Goal: Task Accomplishment & Management: Manage account settings

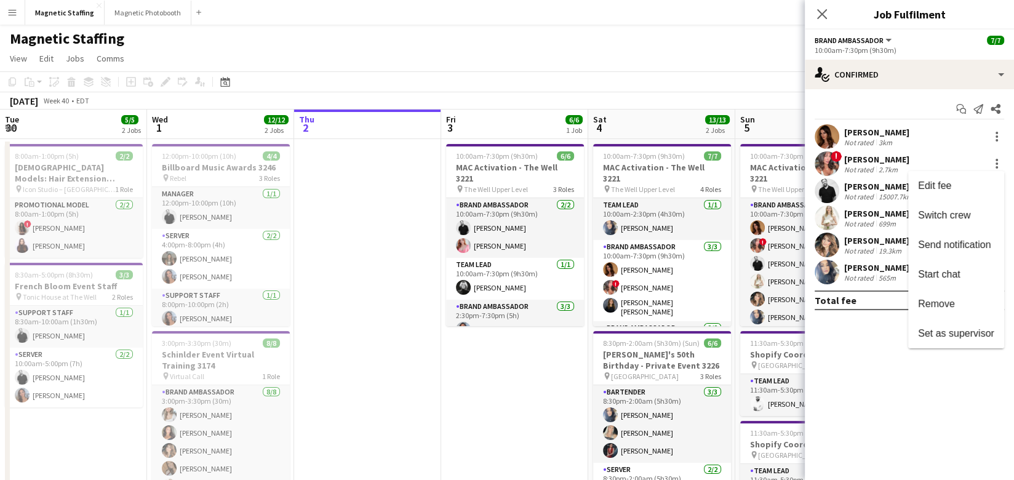
scroll to position [0, 423]
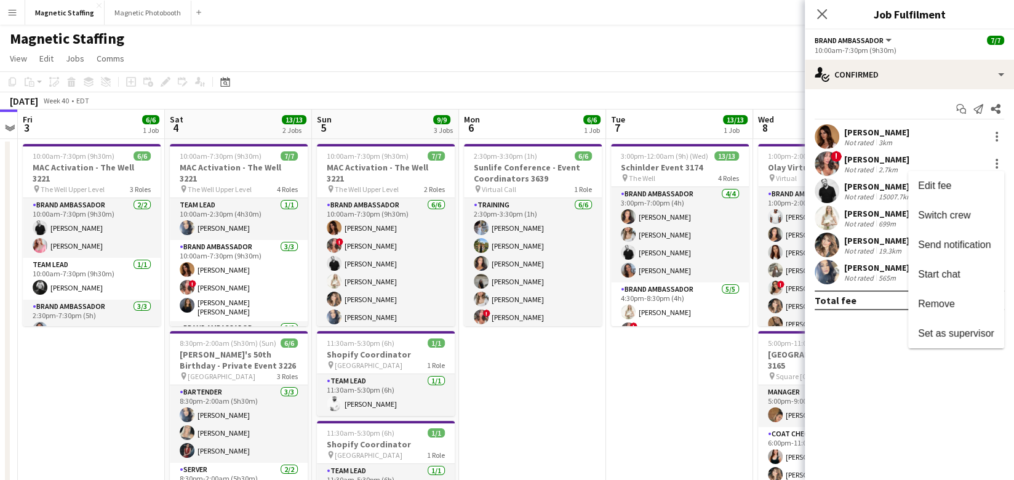
click at [402, 266] on div at bounding box center [507, 240] width 1014 height 480
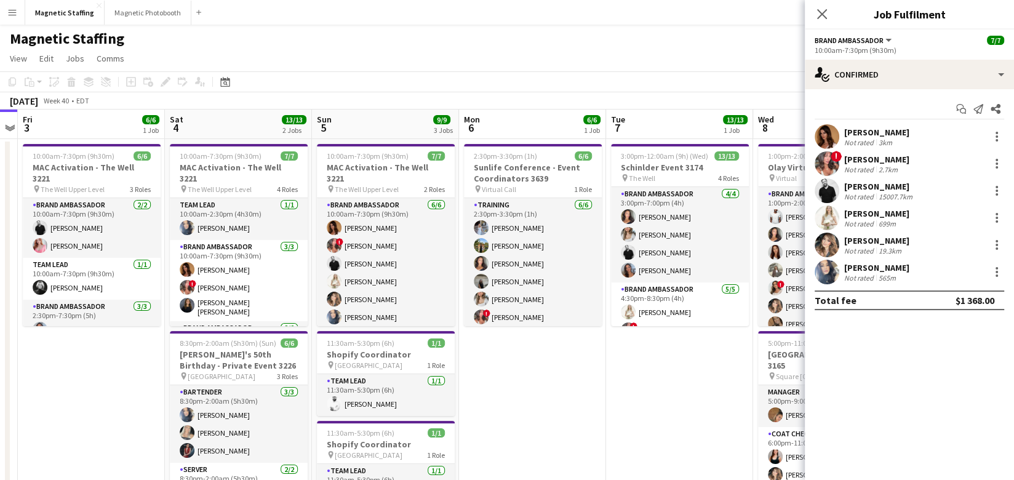
click at [605, 77] on app-toolbar "Copy Paste Paste Command V Paste with crew Command Shift V Paste linked Job Del…" at bounding box center [507, 81] width 1014 height 21
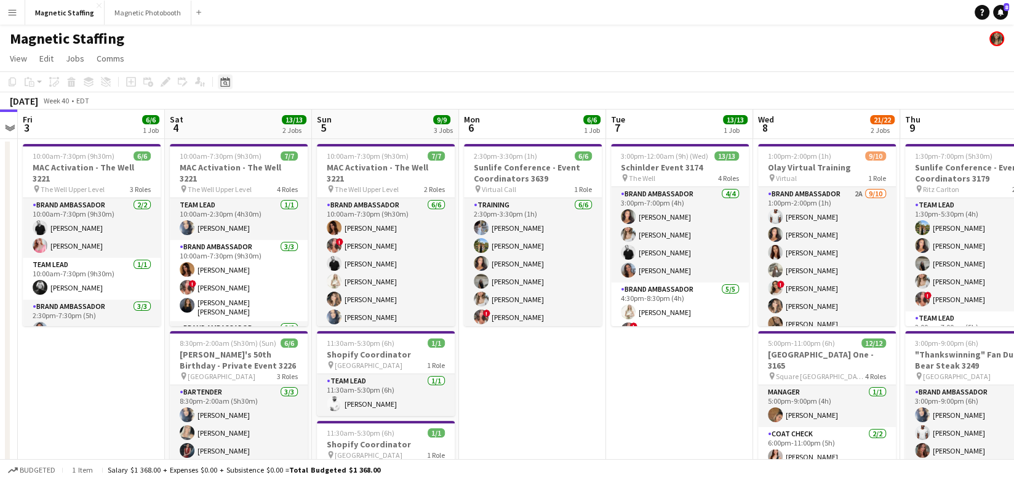
click at [219, 84] on div "Date picker" at bounding box center [225, 81] width 15 height 15
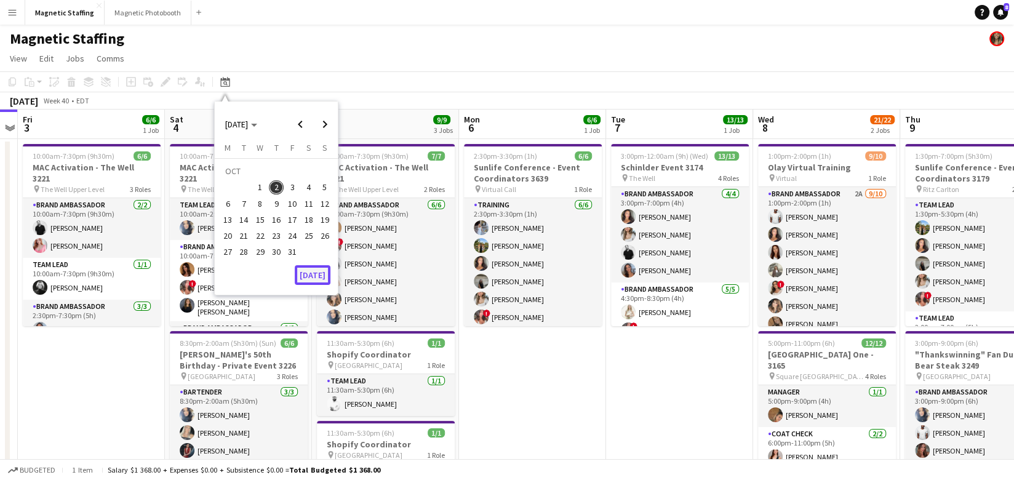
click at [317, 278] on button "[DATE]" at bounding box center [313, 275] width 36 height 20
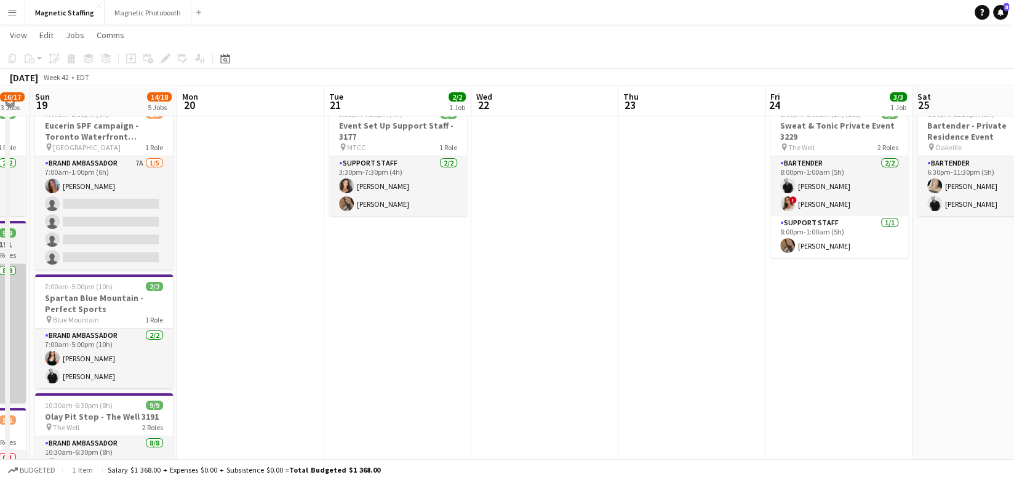
scroll to position [0, 475]
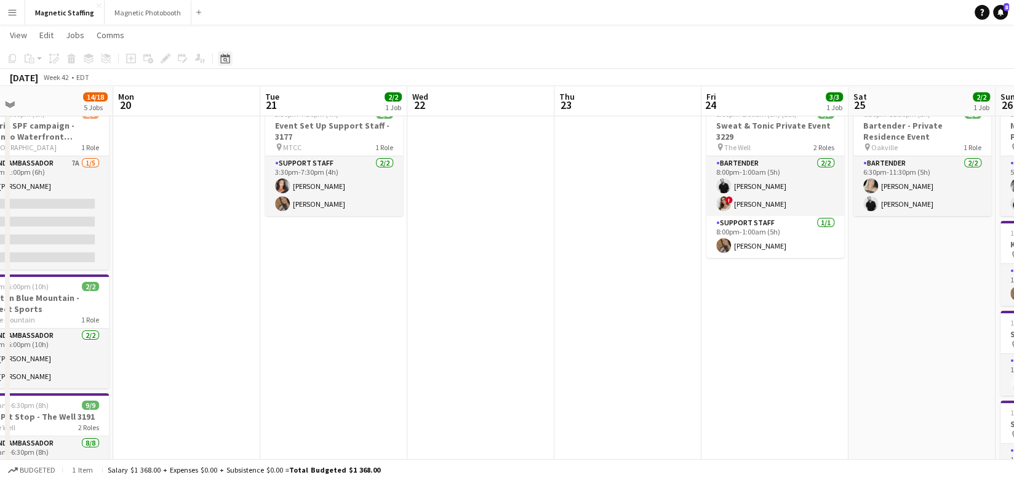
click at [228, 58] on icon "Date picker" at bounding box center [225, 59] width 10 height 10
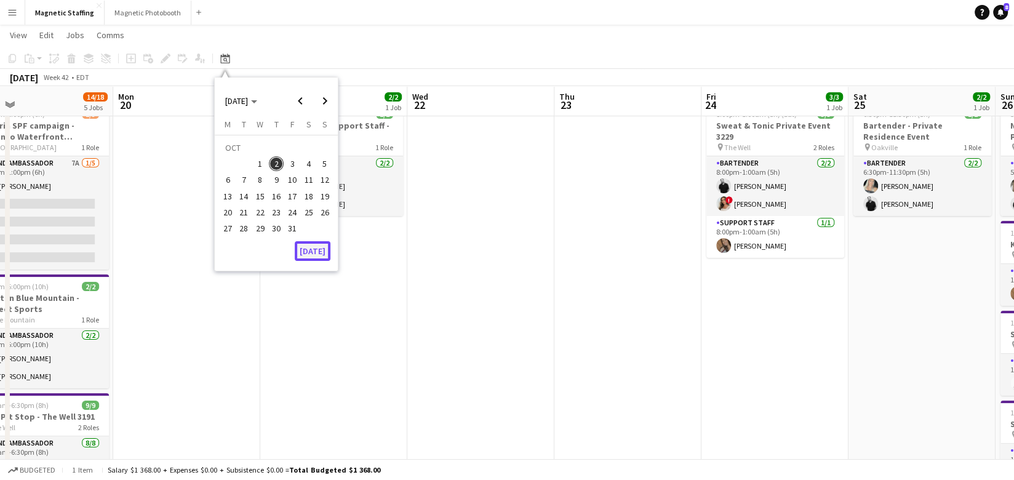
click at [306, 253] on button "[DATE]" at bounding box center [313, 251] width 36 height 20
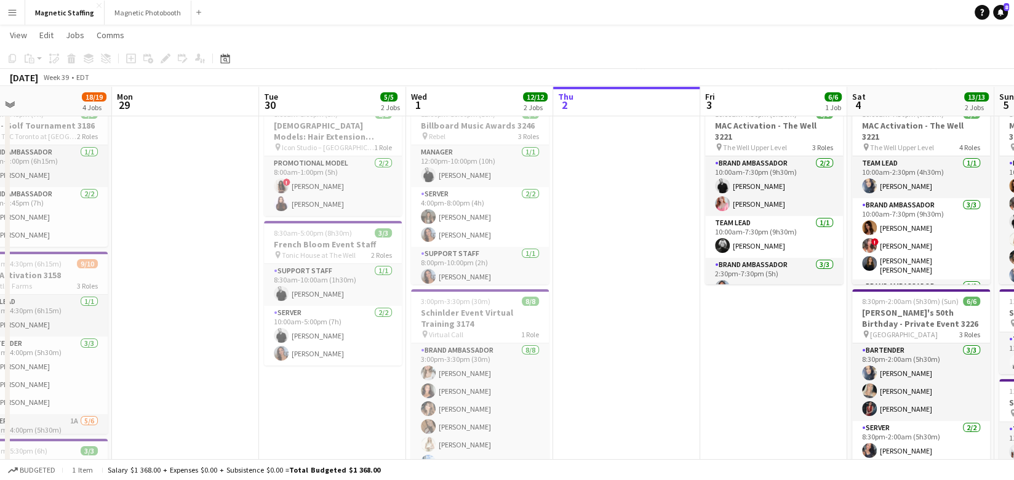
drag, startPoint x: 306, startPoint y: 253, endPoint x: 547, endPoint y: 260, distance: 240.6
click at [547, 260] on app-calendar-viewport "Fri 26 11/11 2 Jobs Sat 27 11/11 5 Jobs Sun 28 18/19 4 Jobs Mon 29 Tue 30 5/5 2…" at bounding box center [507, 448] width 1014 height 883
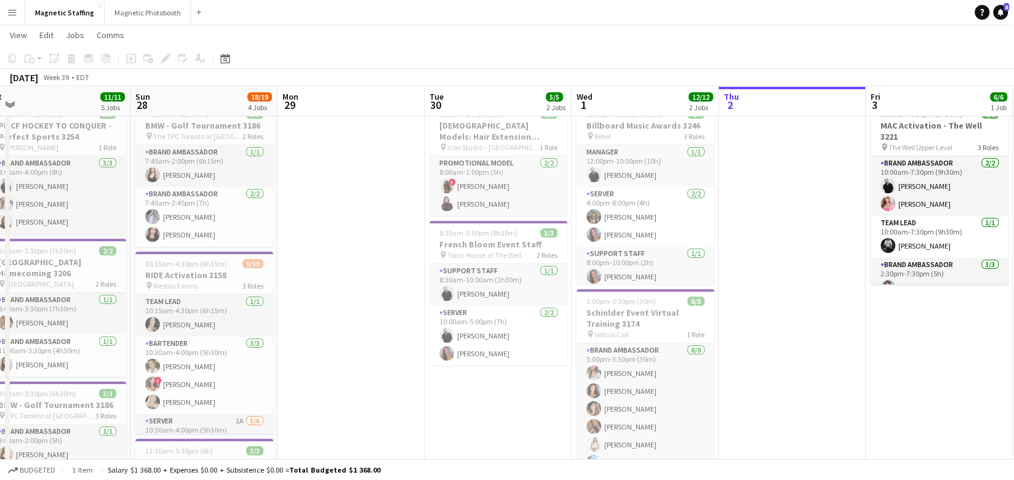
drag, startPoint x: 258, startPoint y: 299, endPoint x: 536, endPoint y: 299, distance: 278.6
click at [536, 299] on app-calendar-viewport "Thu 25 Fri 26 11/11 2 Jobs Sat 27 11/11 5 Jobs Sun 28 18/19 4 Jobs Mon 29 Tue 3…" at bounding box center [507, 448] width 1014 height 883
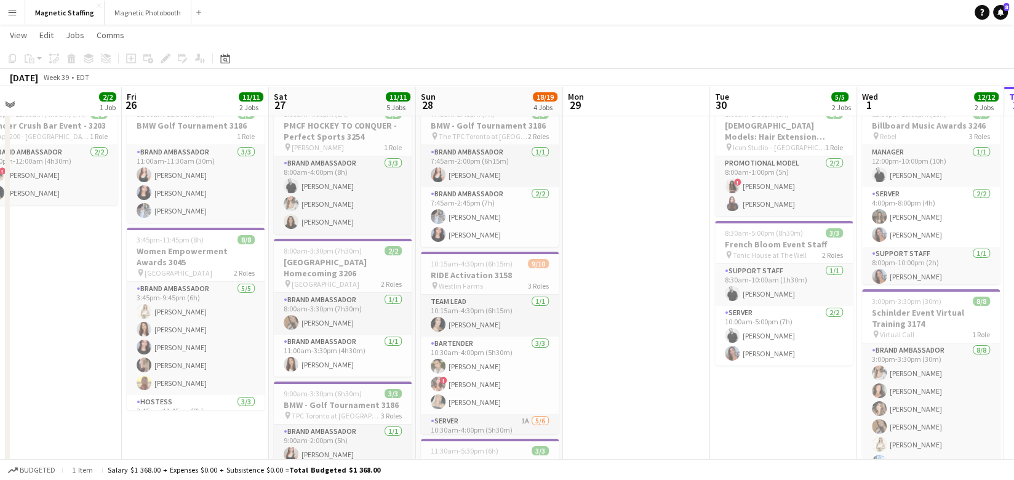
drag, startPoint x: 391, startPoint y: 308, endPoint x: 442, endPoint y: 306, distance: 51.7
click at [445, 307] on app-calendar-viewport "Tue 23 Wed 24 3/3 1 Job Thu 25 2/2 1 Job Fri 26 11/11 2 Jobs Sat 27 11/11 5 Job…" at bounding box center [507, 448] width 1014 height 883
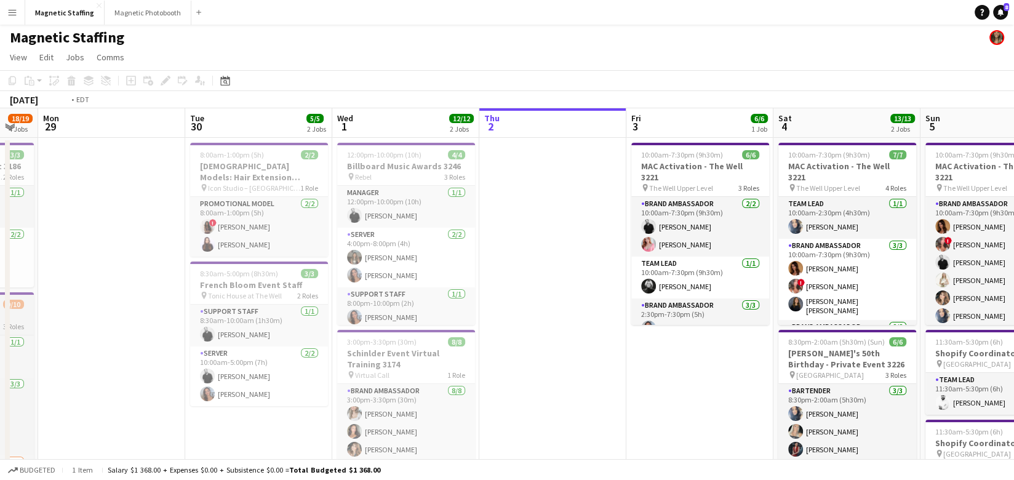
scroll to position [0, 253]
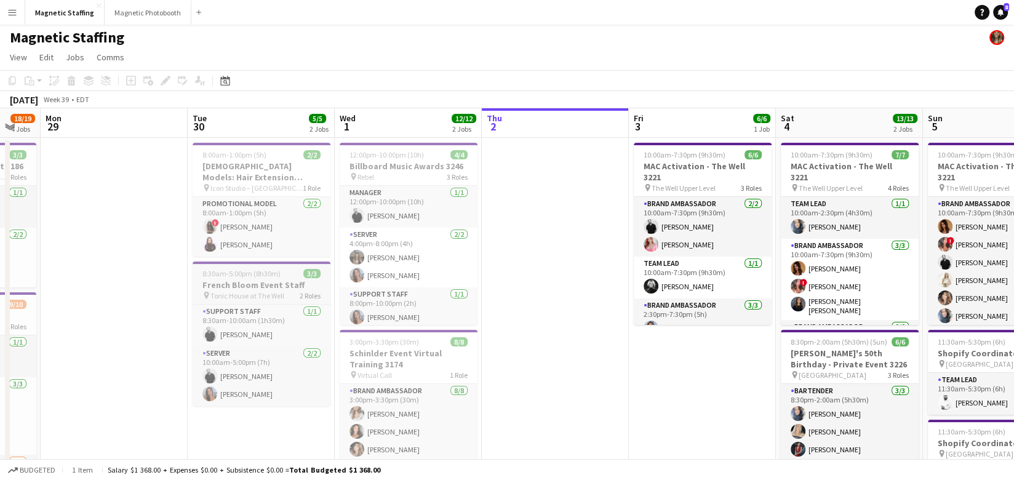
click at [215, 285] on h3 "French Bloom Event Staff" at bounding box center [262, 284] width 138 height 11
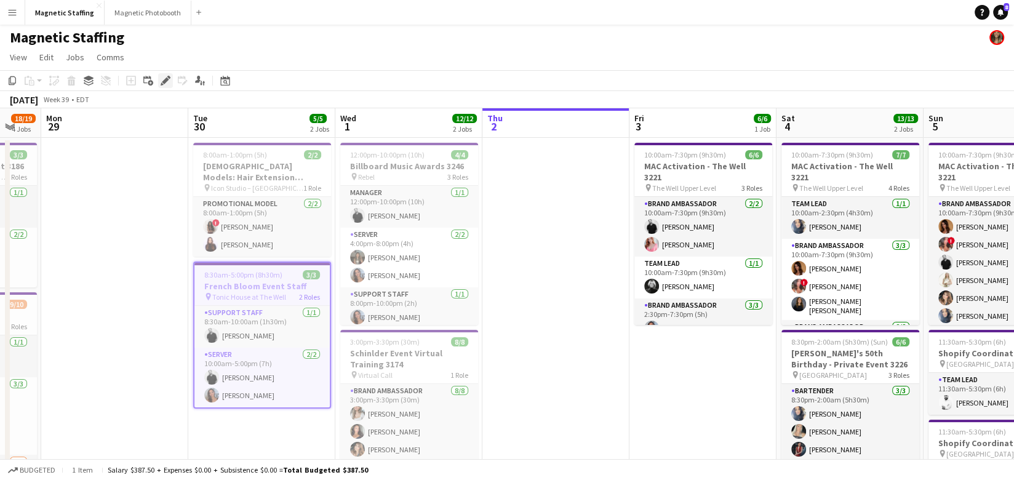
click at [166, 80] on icon at bounding box center [165, 80] width 7 height 7
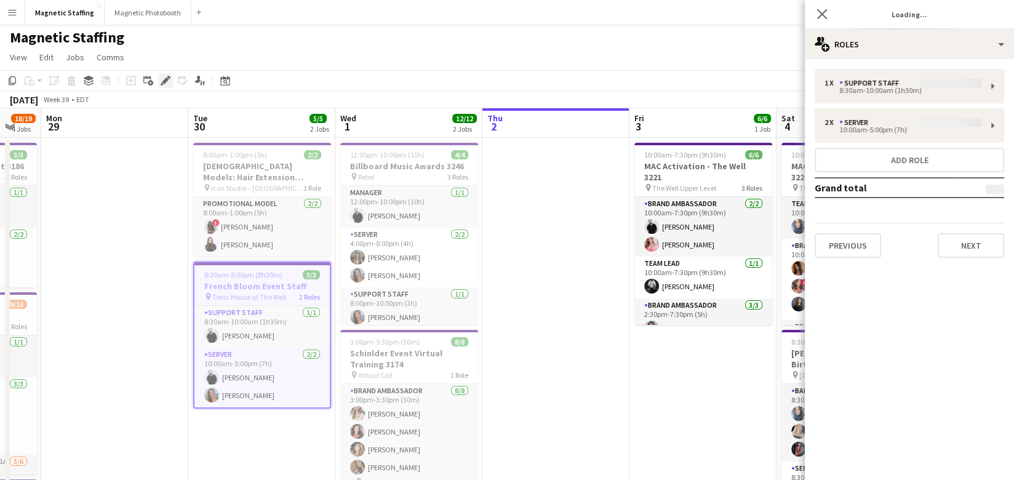
scroll to position [1, 0]
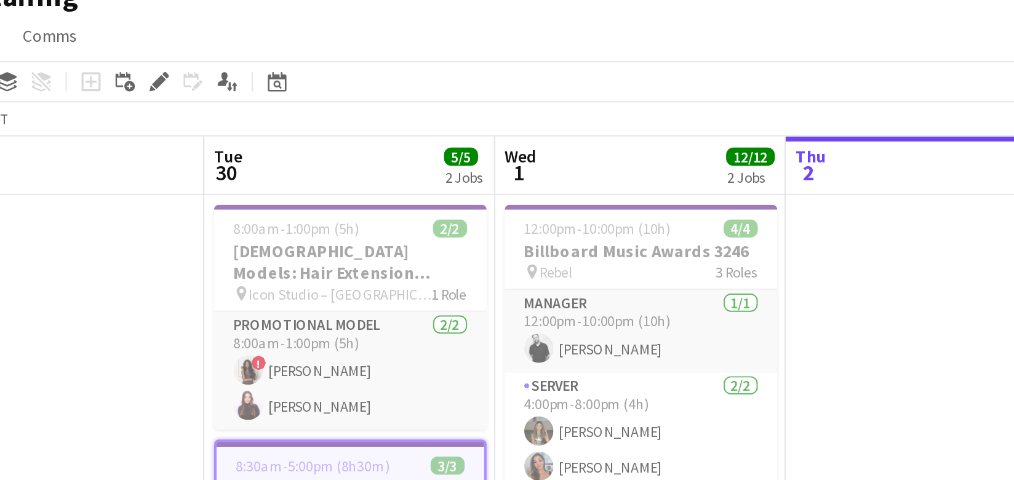
click at [220, 272] on span "8:30am-5:00pm (8h30m)" at bounding box center [243, 274] width 78 height 9
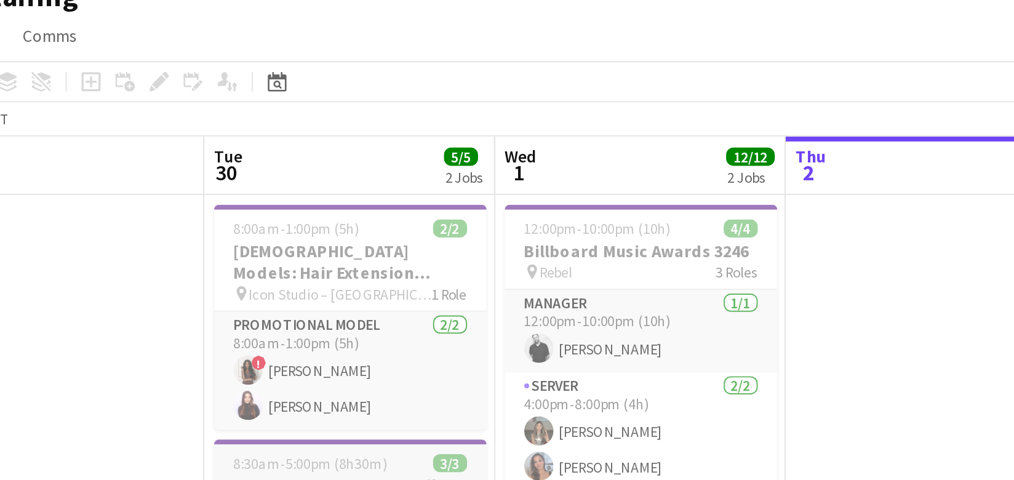
click at [220, 272] on span "8:30am-5:00pm (8h30m)" at bounding box center [242, 273] width 78 height 9
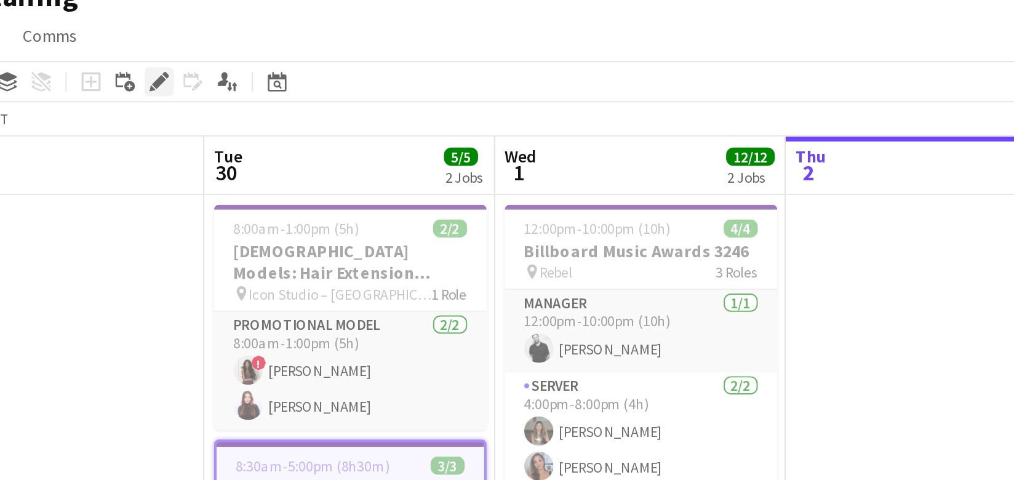
click at [169, 80] on icon "Edit" at bounding box center [166, 81] width 10 height 10
click at [167, 80] on icon at bounding box center [165, 80] width 7 height 7
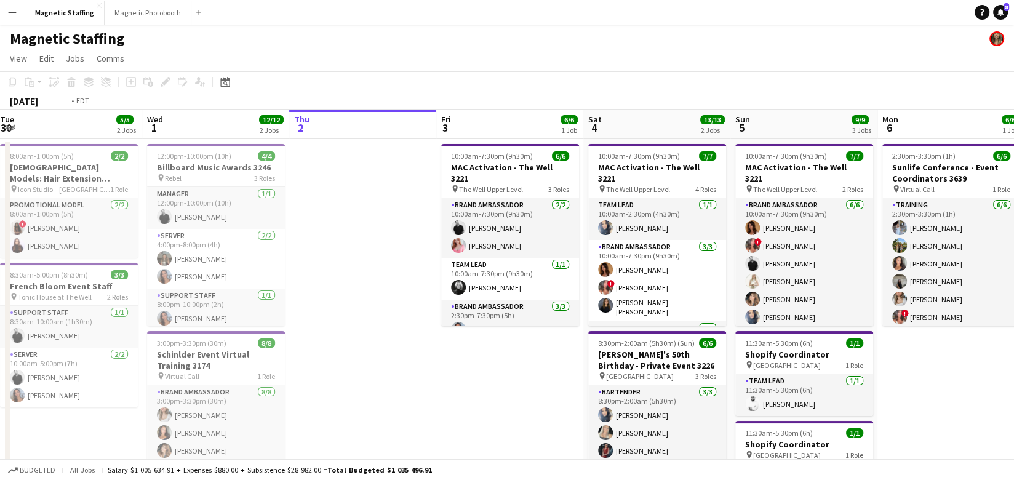
scroll to position [0, 277]
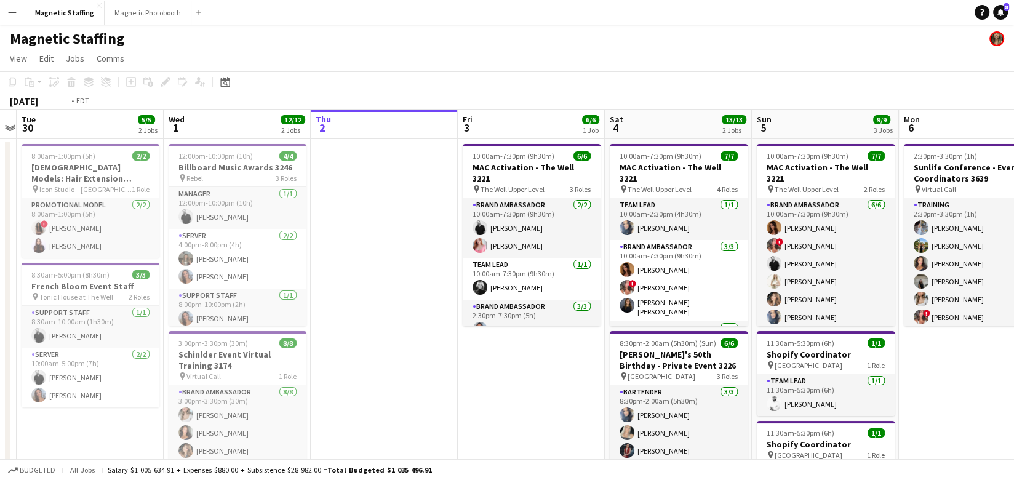
drag, startPoint x: 334, startPoint y: 322, endPoint x: 792, endPoint y: 322, distance: 457.6
click at [791, 322] on app-calendar-viewport "Sun 28 Mon 29 Tue 30 5/5 2 Jobs Wed 1 12/12 2 Jobs Thu 2 Fri 3 6/6 1 Job Sat 4 …" at bounding box center [507, 398] width 1014 height 579
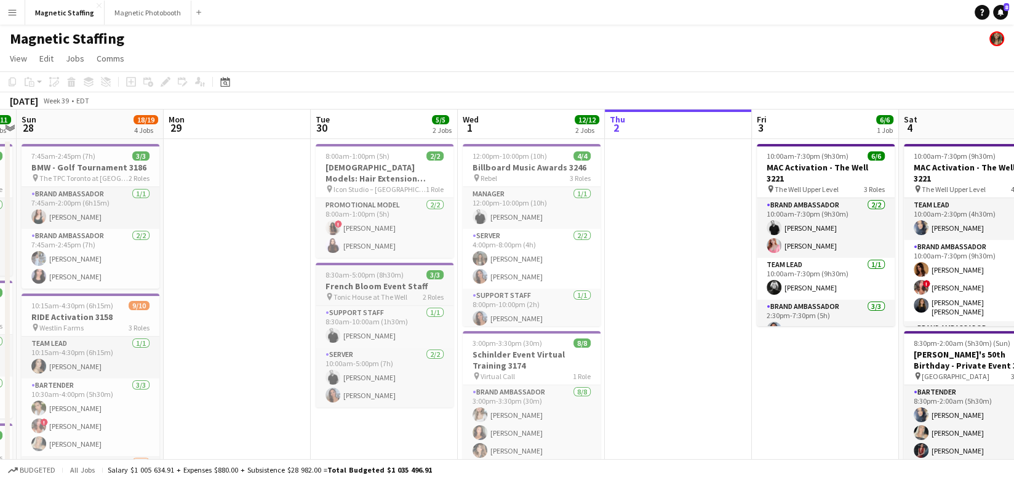
click at [342, 271] on span "8:30am-5:00pm (8h30m)" at bounding box center [364, 274] width 78 height 9
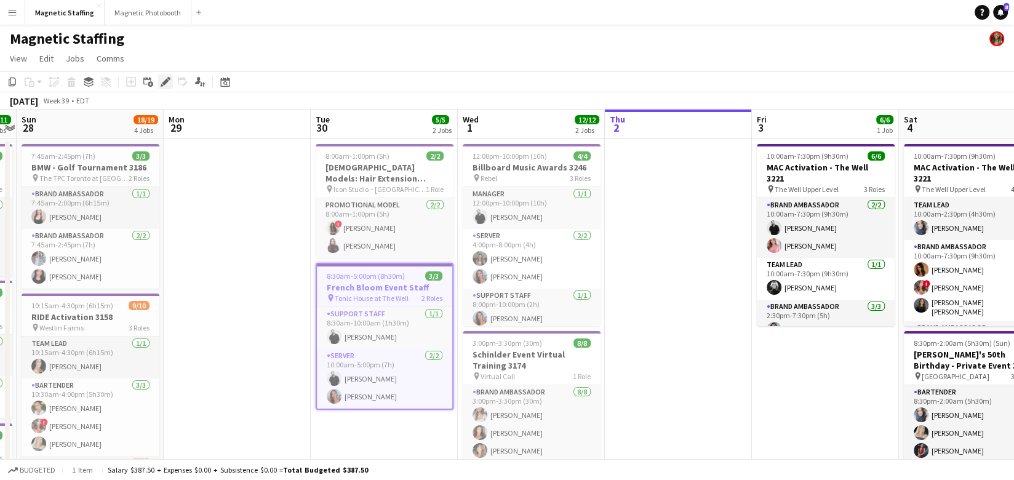
click at [167, 83] on icon "Edit" at bounding box center [166, 82] width 10 height 10
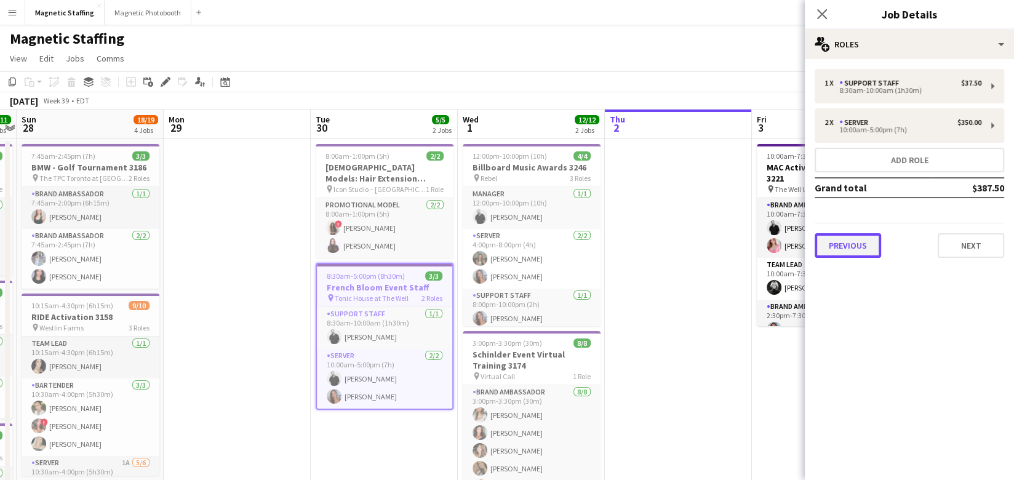
click at [845, 247] on button "Previous" at bounding box center [847, 245] width 66 height 25
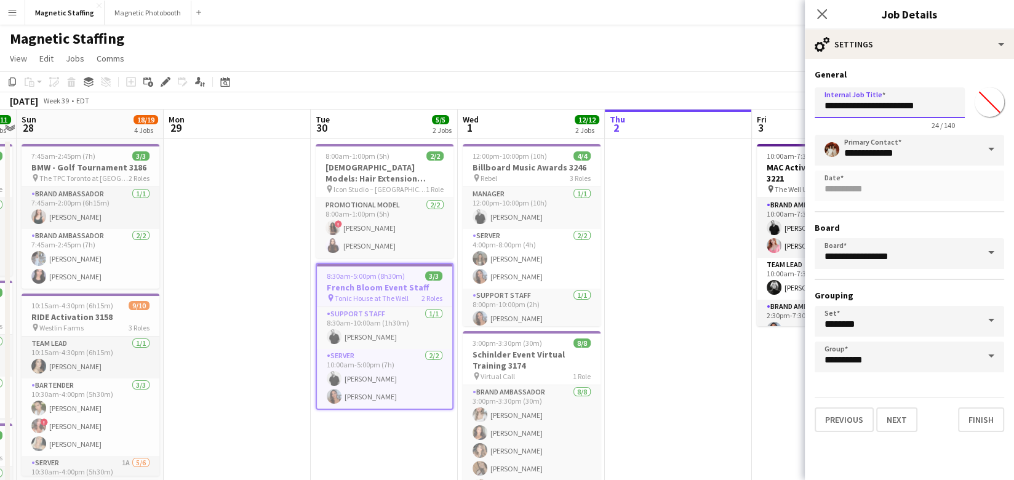
click at [936, 105] on input "**********" at bounding box center [889, 102] width 150 height 31
type input "**********"
click at [987, 420] on button "Finish" at bounding box center [981, 419] width 46 height 25
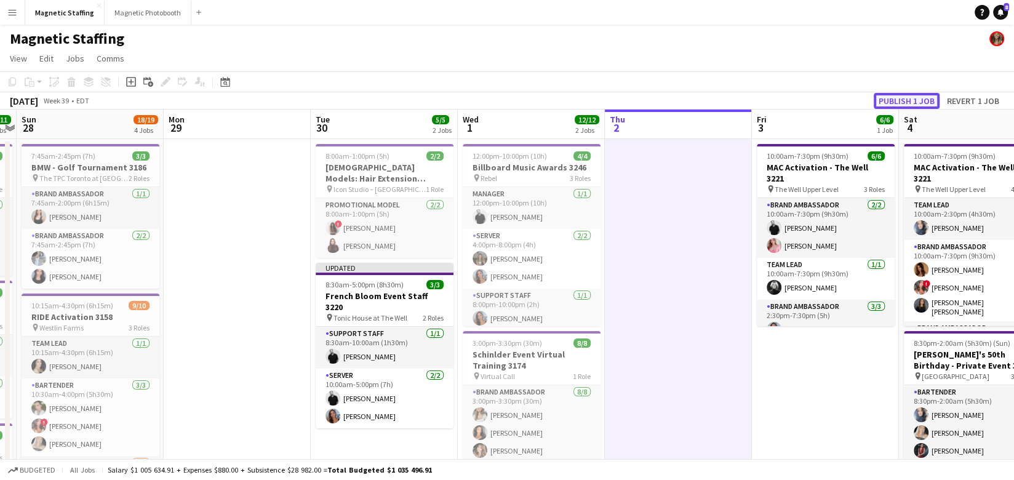
click at [908, 98] on button "Publish 1 job" at bounding box center [906, 101] width 66 height 16
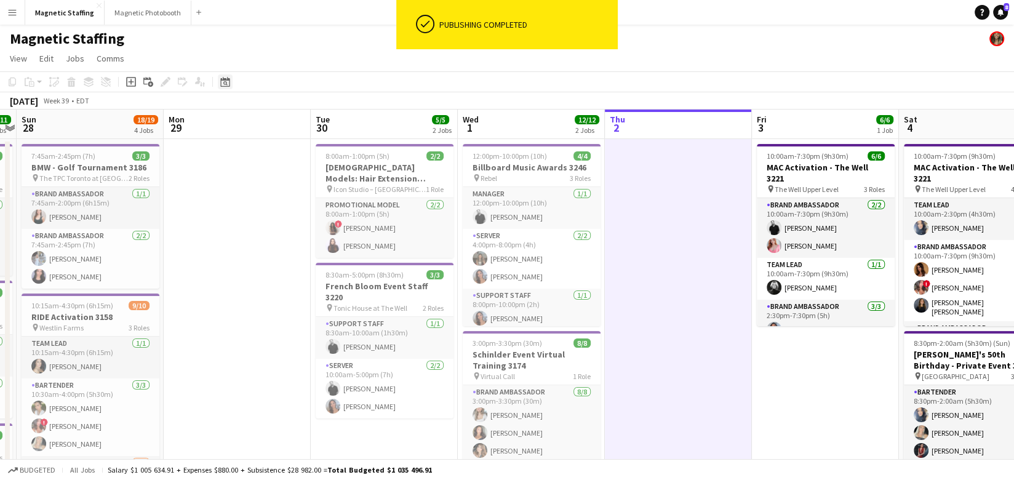
click at [223, 81] on icon "Date picker" at bounding box center [225, 82] width 10 height 10
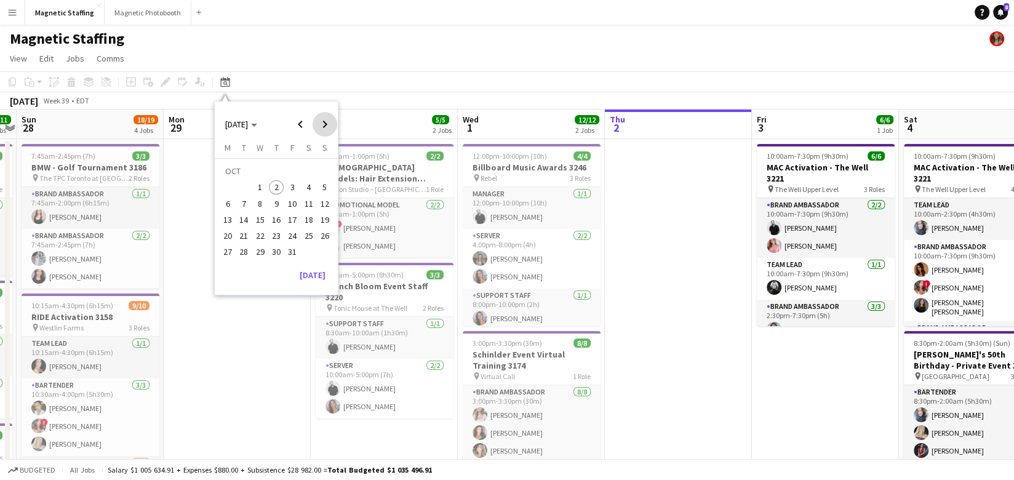
click at [324, 120] on span "Next month" at bounding box center [324, 124] width 25 height 25
click at [276, 189] on span "6" at bounding box center [276, 190] width 15 height 15
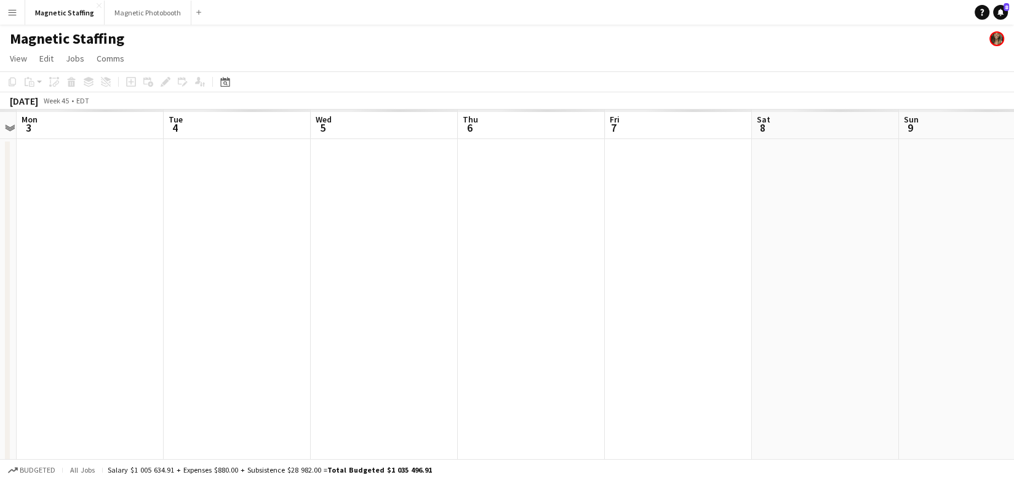
scroll to position [0, 423]
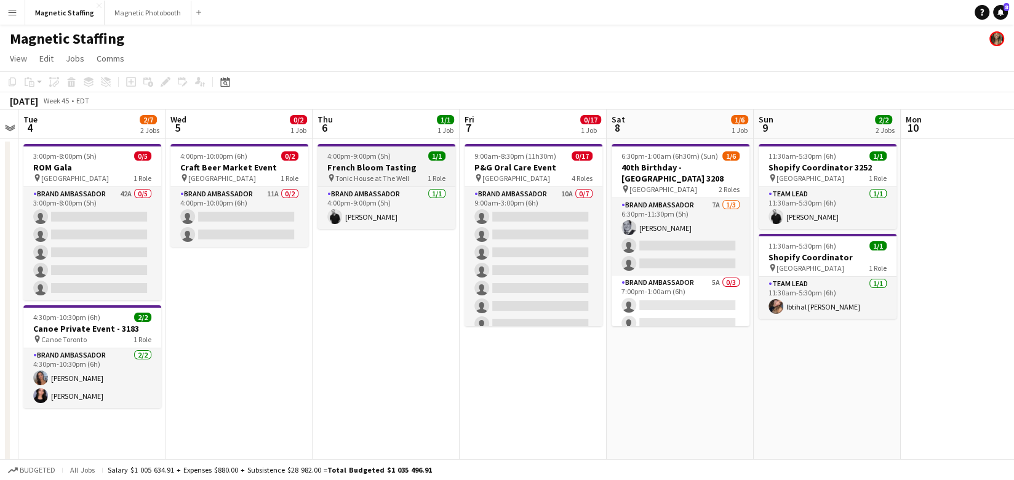
click at [360, 165] on h3 "French Bloom Tasting" at bounding box center [386, 167] width 138 height 11
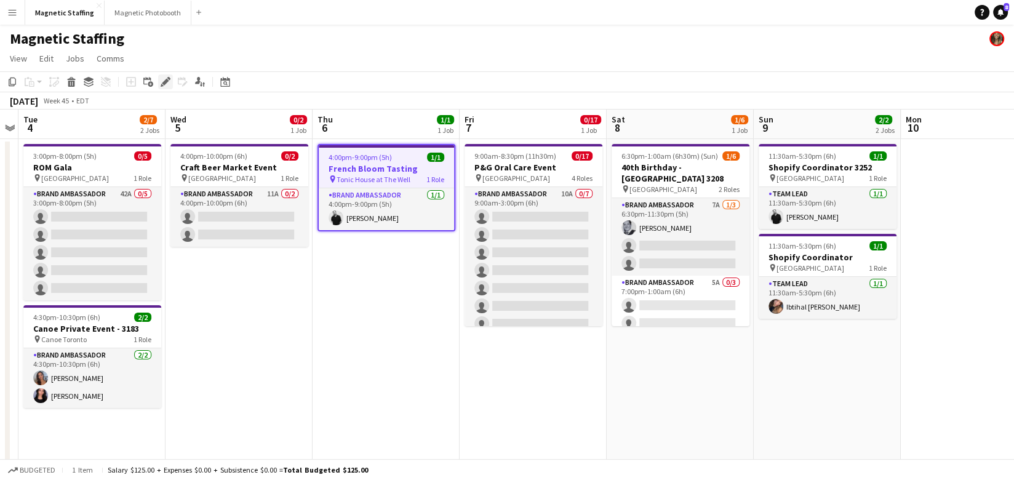
click at [161, 82] on icon "Edit" at bounding box center [166, 82] width 10 height 10
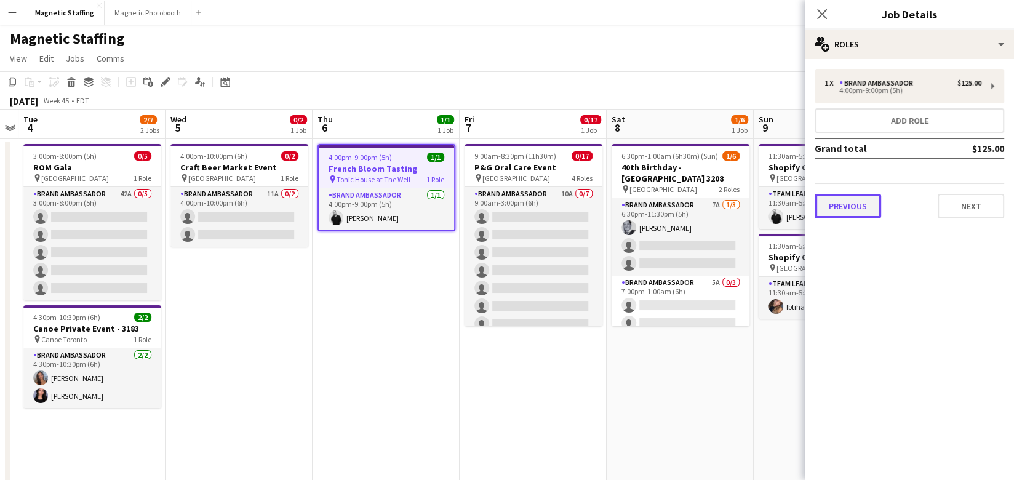
click at [836, 197] on button "Previous" at bounding box center [847, 206] width 66 height 25
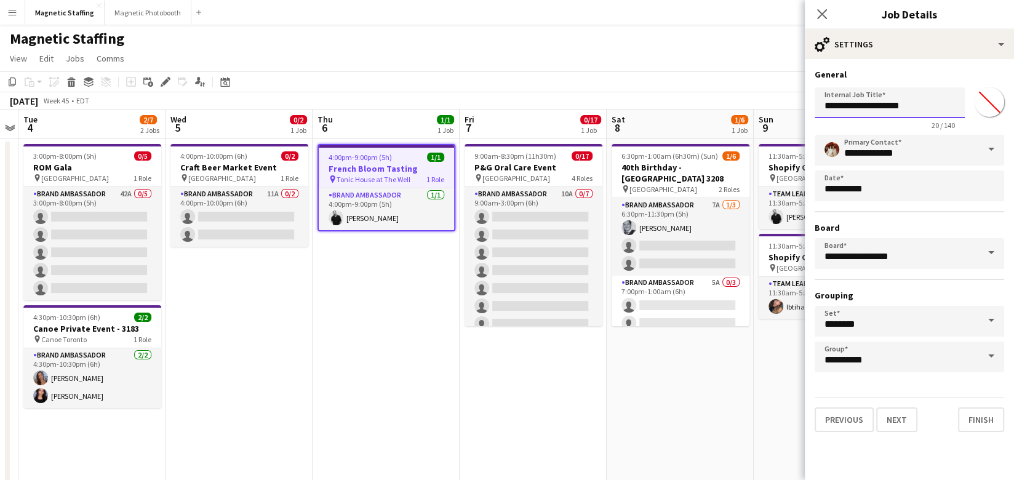
click at [927, 105] on input "**********" at bounding box center [889, 102] width 150 height 31
type input "**********"
click at [979, 420] on button "Finish" at bounding box center [981, 419] width 46 height 25
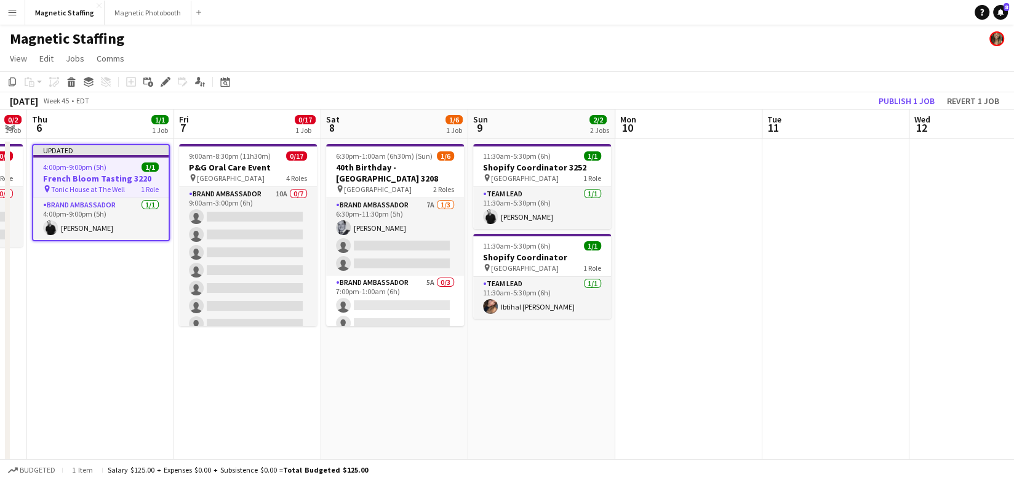
drag, startPoint x: 293, startPoint y: 261, endPoint x: 125, endPoint y: 300, distance: 173.1
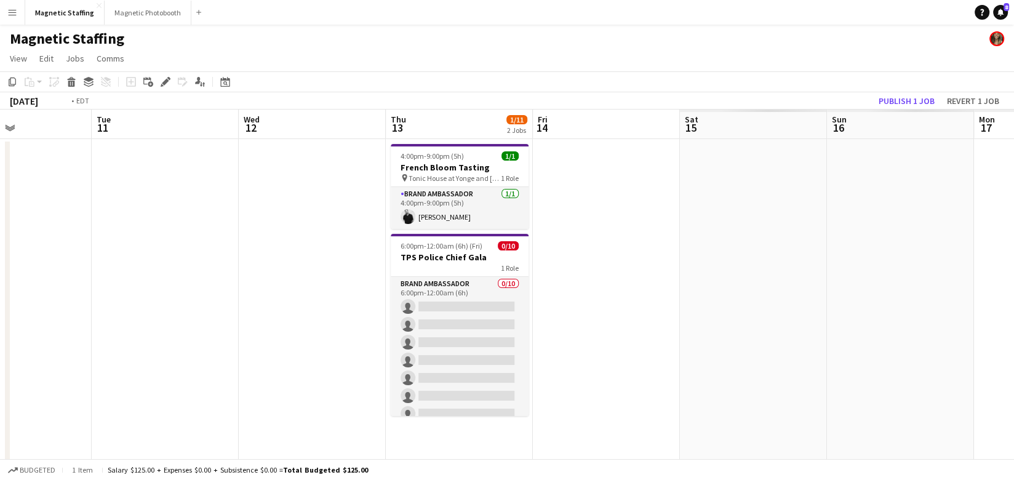
drag, startPoint x: 820, startPoint y: 184, endPoint x: 262, endPoint y: 202, distance: 558.7
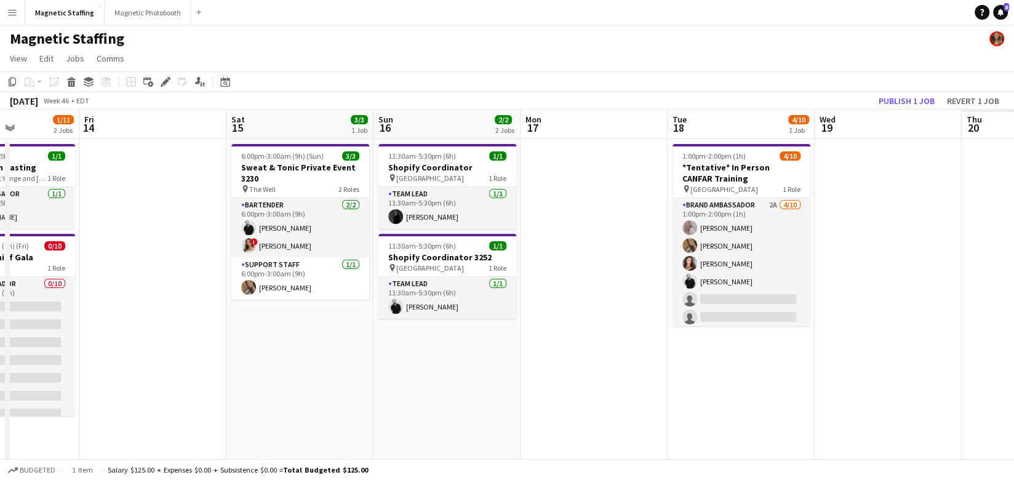
drag, startPoint x: 614, startPoint y: 220, endPoint x: 317, endPoint y: 244, distance: 298.0
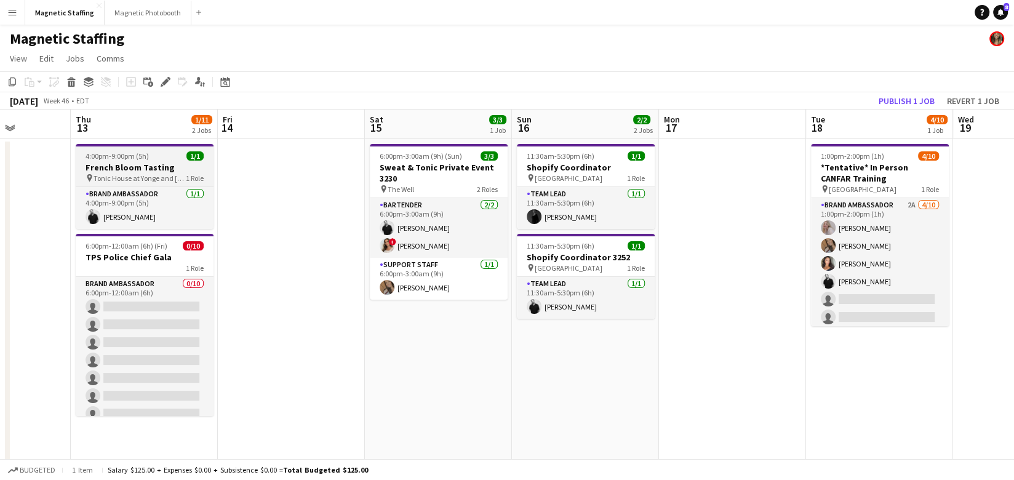
click at [135, 166] on h3 "French Bloom Tasting" at bounding box center [145, 167] width 138 height 11
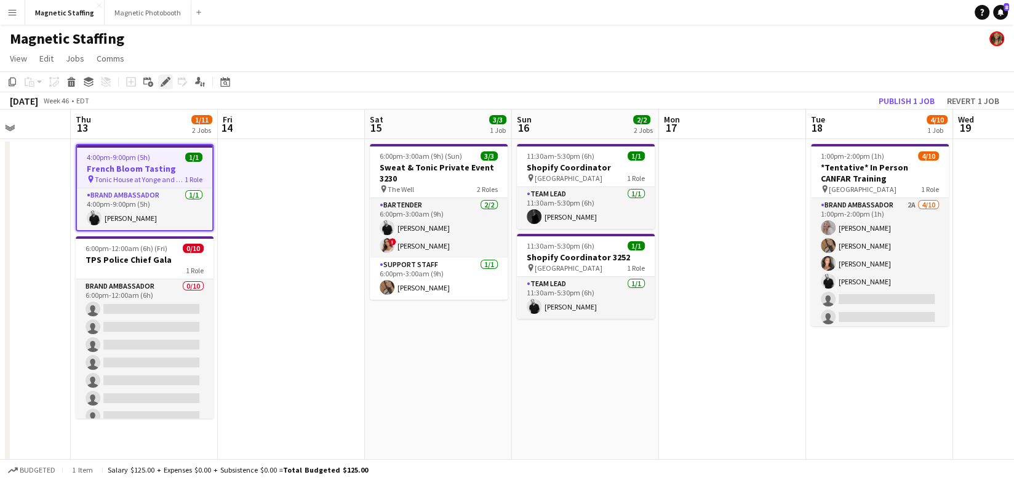
click at [161, 84] on icon "Edit" at bounding box center [166, 82] width 10 height 10
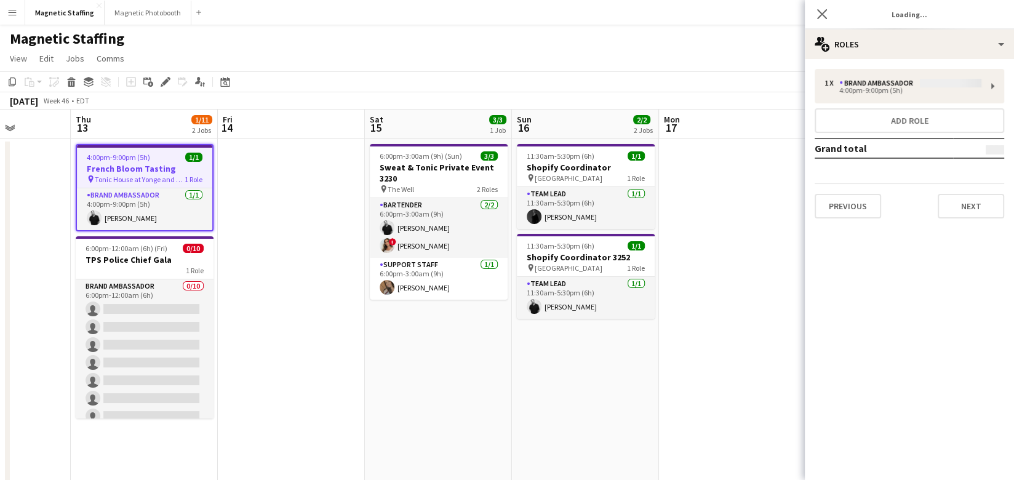
type input "*******"
click at [847, 207] on button "Previous" at bounding box center [847, 206] width 66 height 25
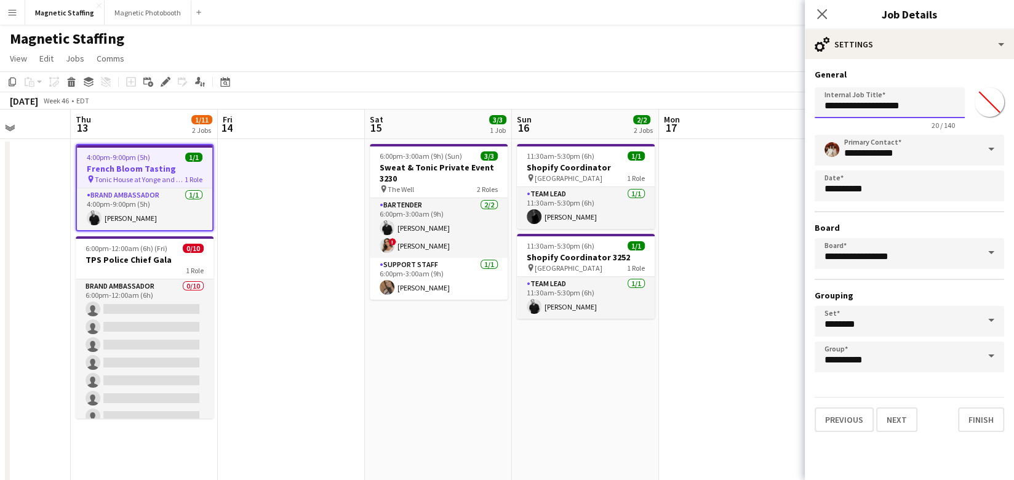
click at [924, 112] on input "**********" at bounding box center [889, 102] width 150 height 31
type input "**********"
click at [977, 421] on button "Finish" at bounding box center [981, 419] width 46 height 25
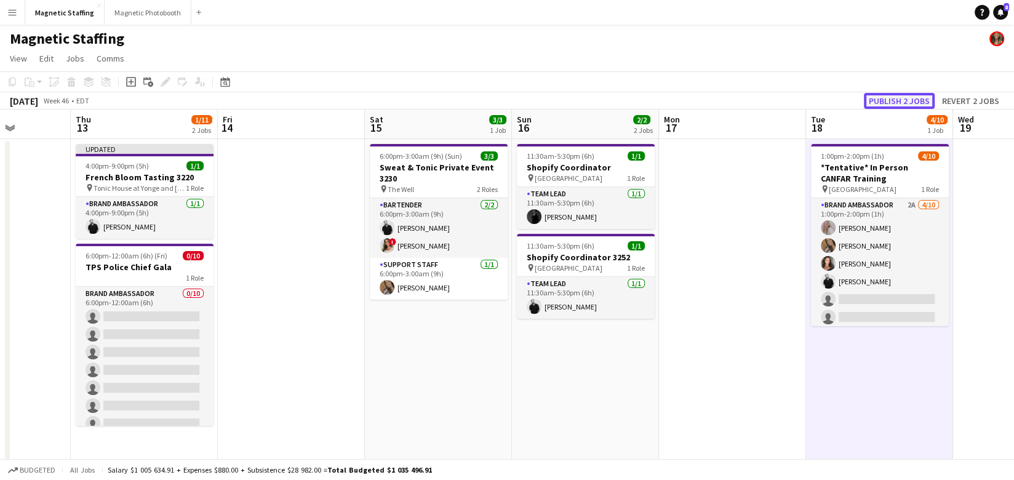
click at [893, 103] on button "Publish 2 jobs" at bounding box center [898, 101] width 71 height 16
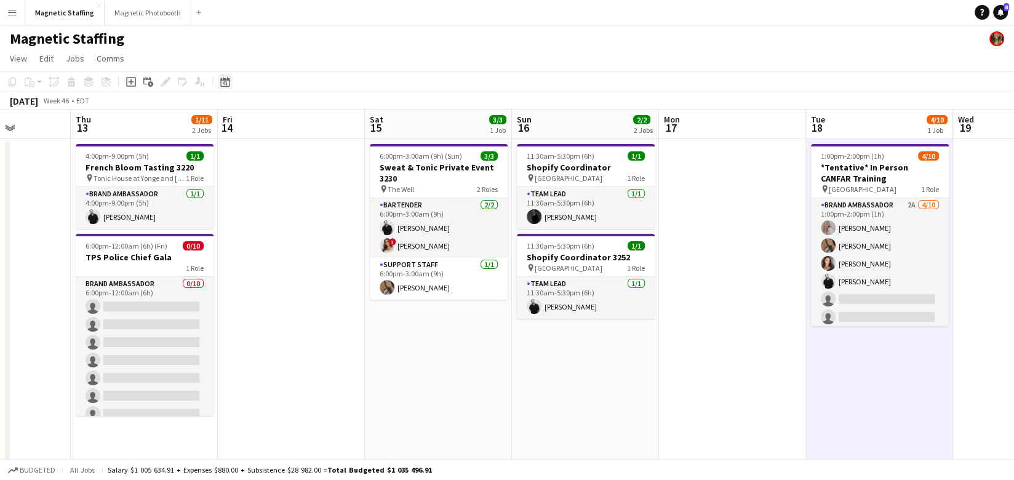
click at [224, 79] on icon at bounding box center [224, 82] width 9 height 10
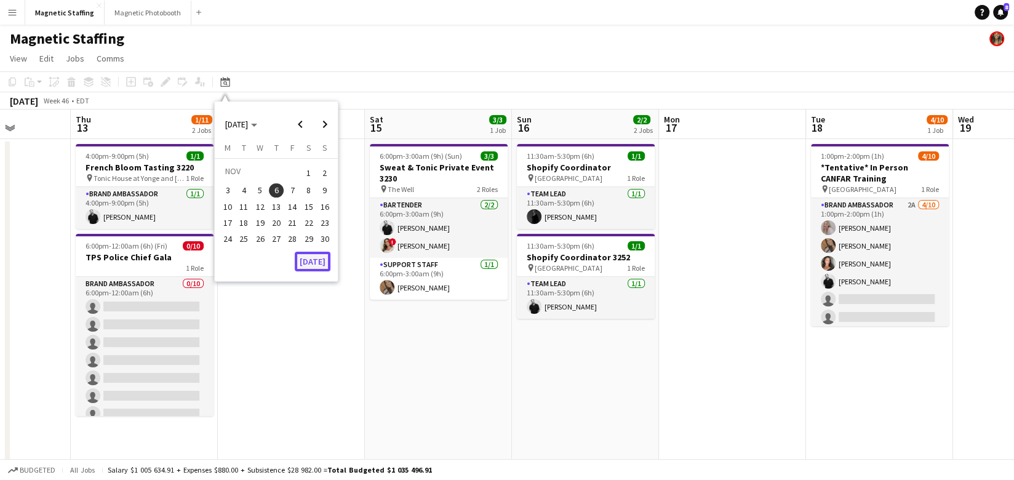
click at [304, 258] on button "[DATE]" at bounding box center [313, 262] width 36 height 20
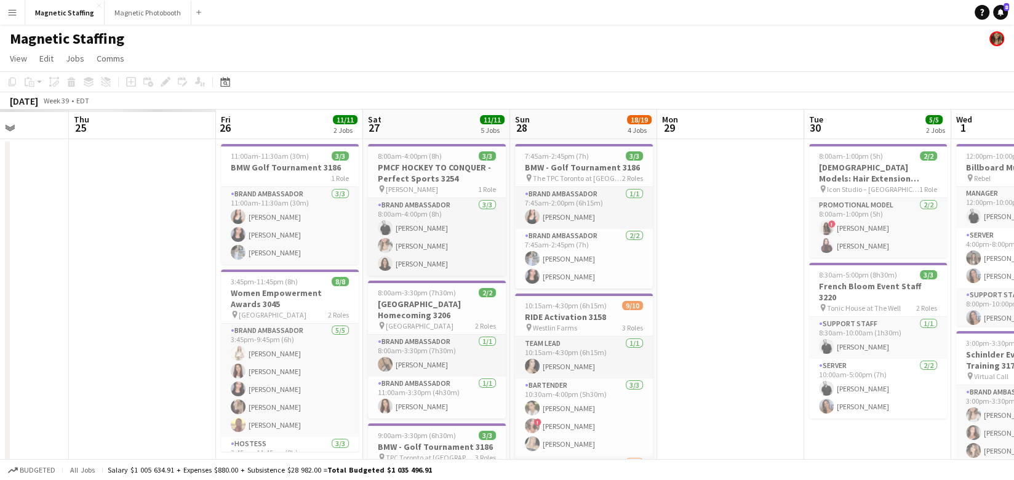
scroll to position [0, 303]
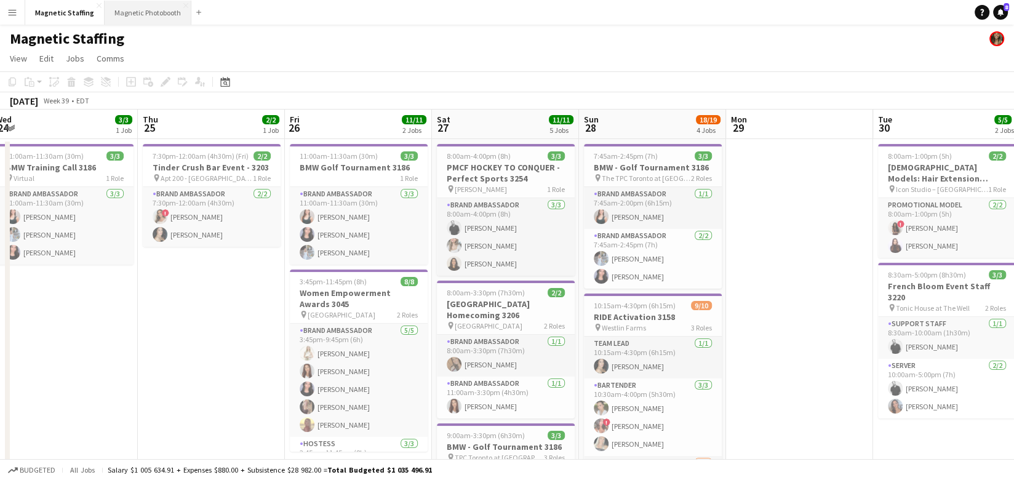
click at [133, 22] on button "Magnetic Photobooth Close" at bounding box center [148, 13] width 87 height 24
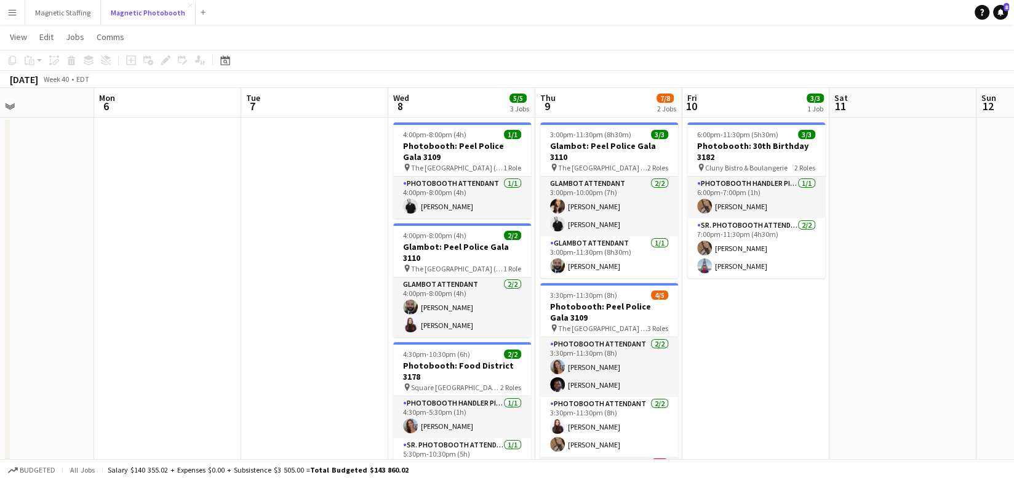
scroll to position [28, 0]
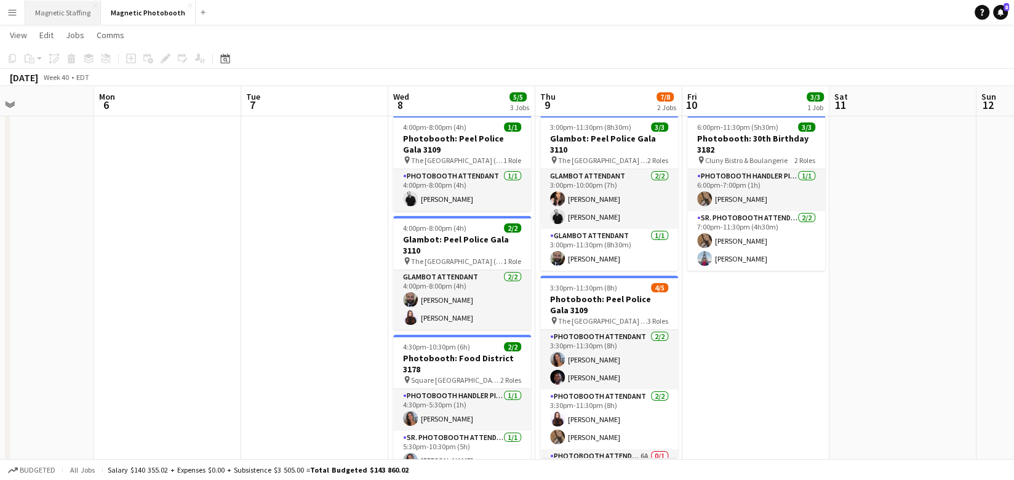
click at [55, 18] on button "Magnetic Staffing Close" at bounding box center [63, 13] width 76 height 24
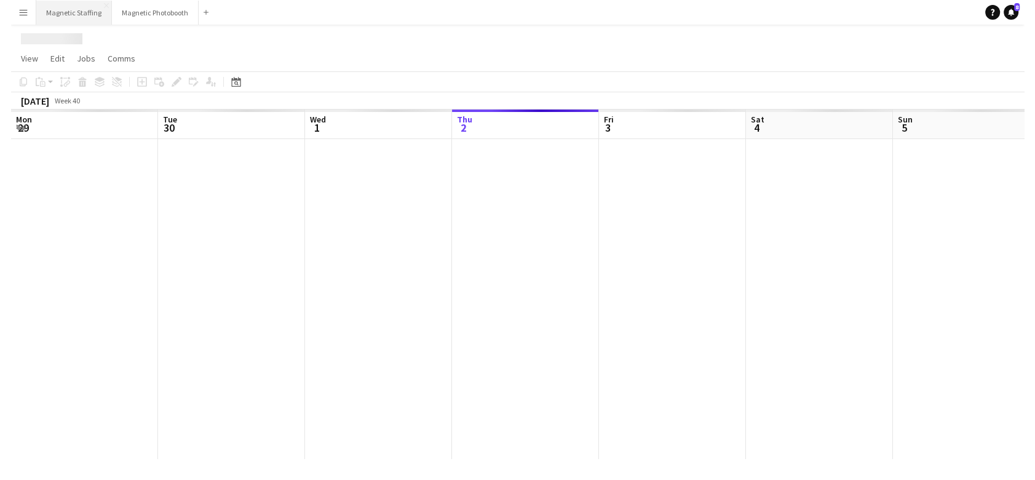
scroll to position [0, 293]
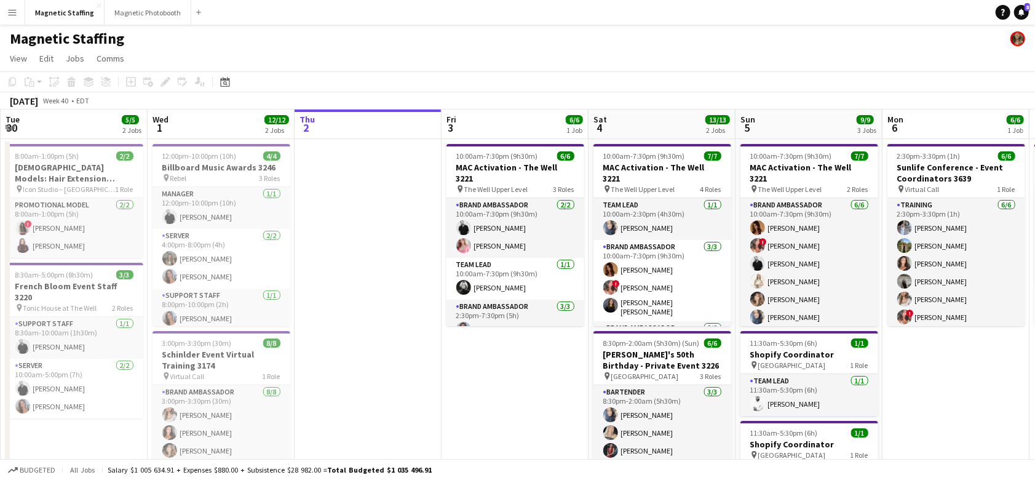
click at [10, 16] on app-icon "Menu" at bounding box center [12, 12] width 10 height 10
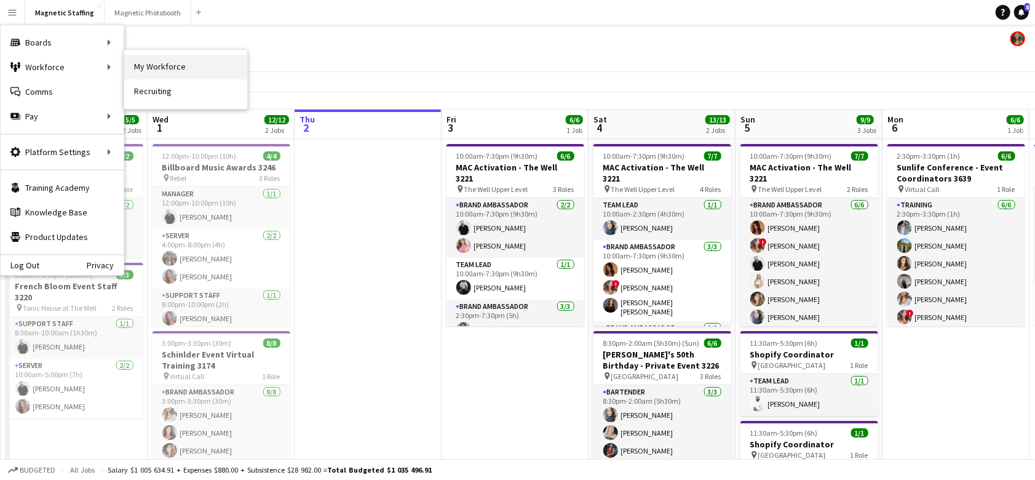
click at [153, 71] on link "My Workforce" at bounding box center [185, 67] width 123 height 25
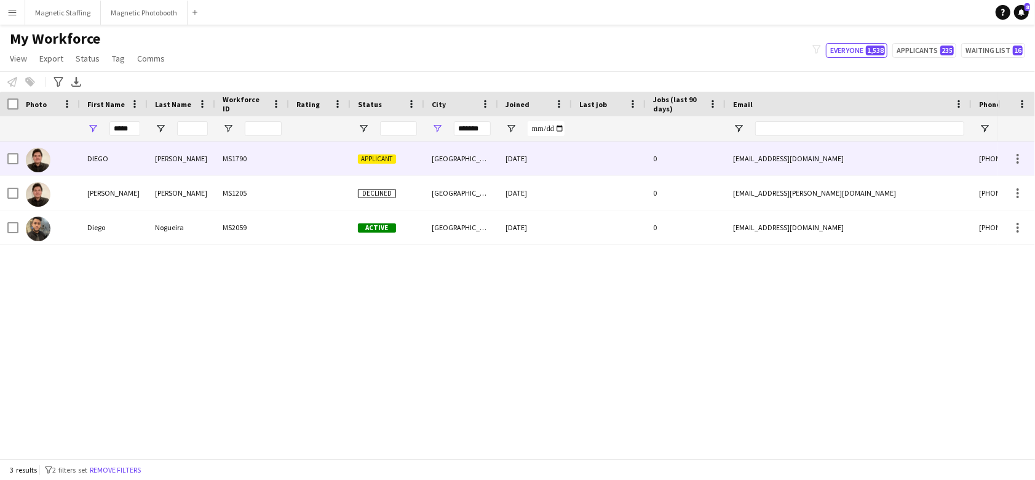
click at [6, 161] on div at bounding box center [9, 158] width 18 height 34
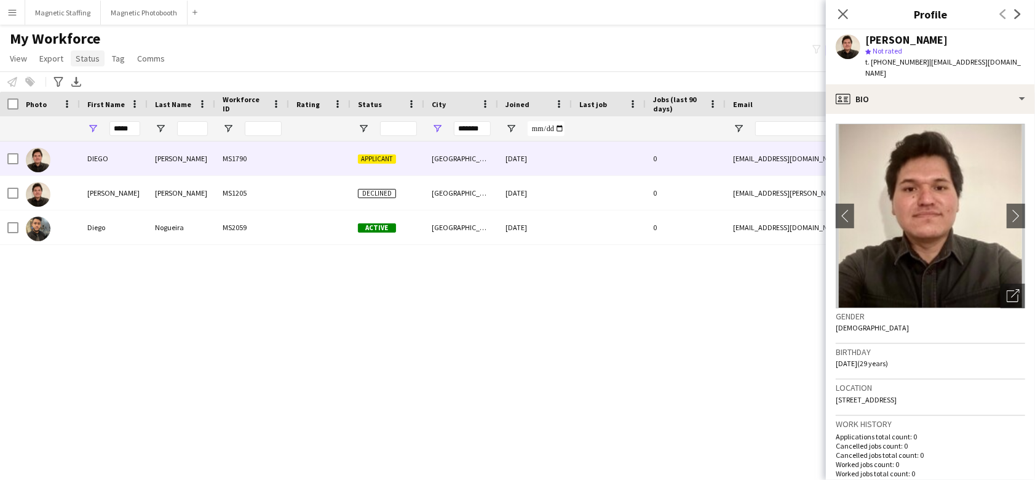
click at [89, 55] on span "Status" at bounding box center [88, 58] width 24 height 11
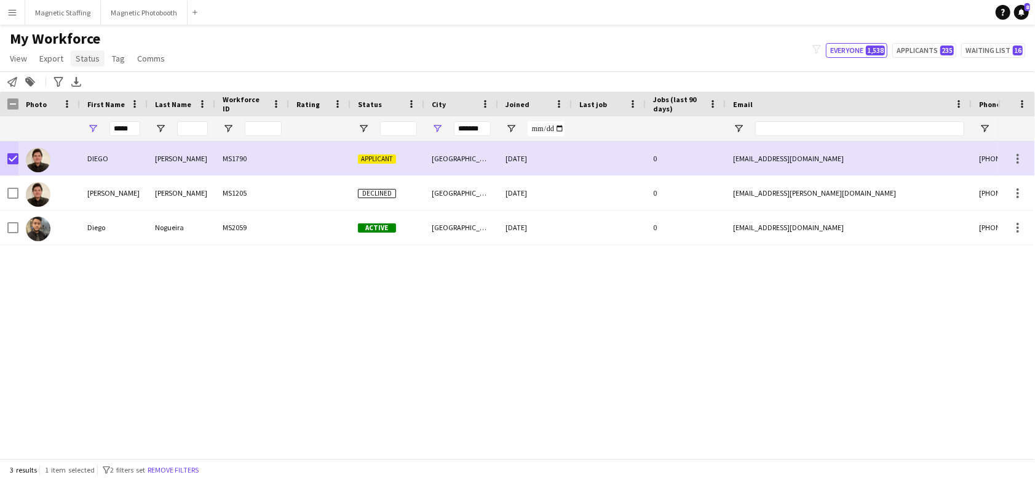
click at [95, 60] on span "Status" at bounding box center [88, 58] width 24 height 11
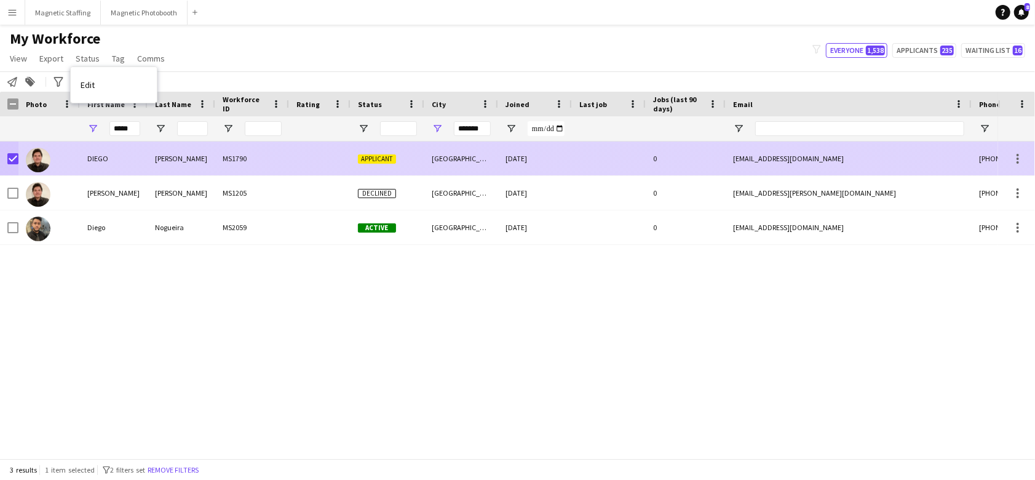
click at [63, 165] on div at bounding box center [49, 158] width 62 height 34
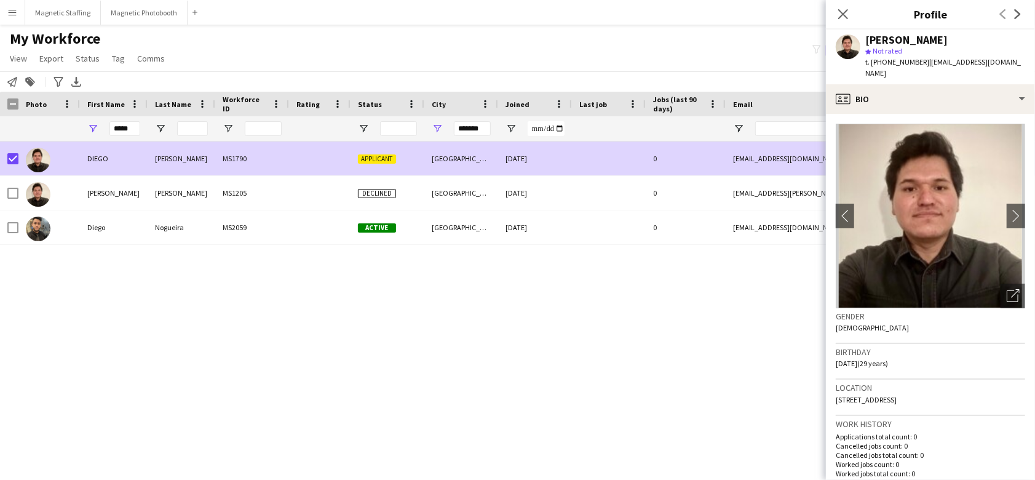
scroll to position [327, 0]
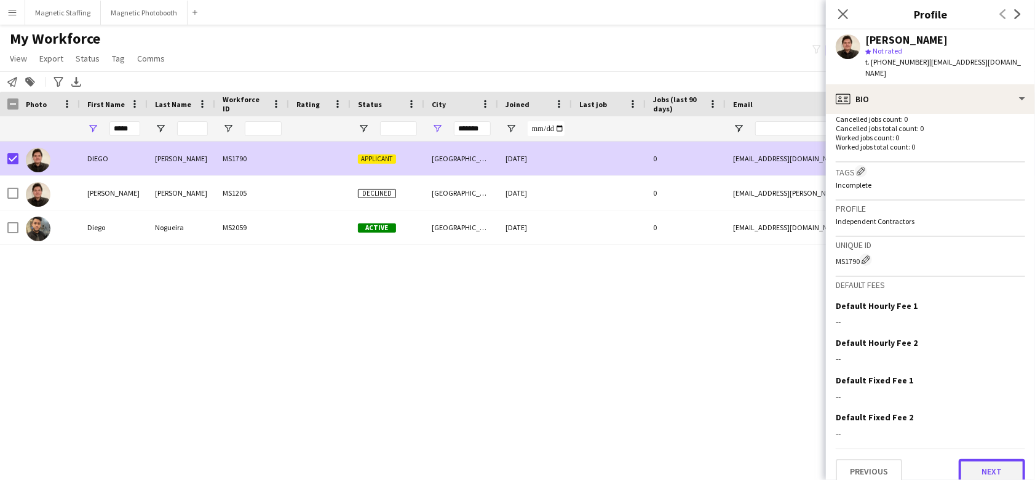
click at [975, 459] on button "Next" at bounding box center [992, 471] width 66 height 25
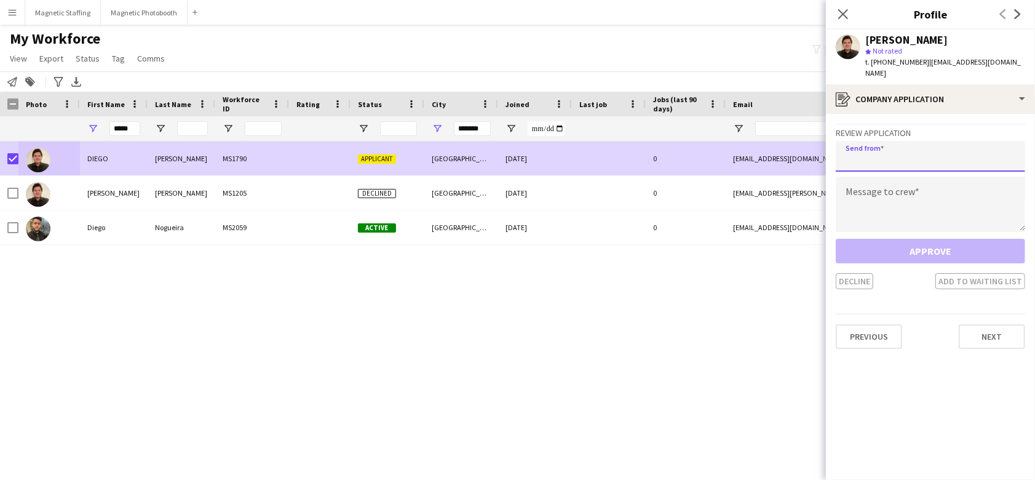
click at [900, 146] on input "email" at bounding box center [930, 156] width 189 height 31
type input "**********"
click at [875, 194] on textarea at bounding box center [930, 204] width 189 height 55
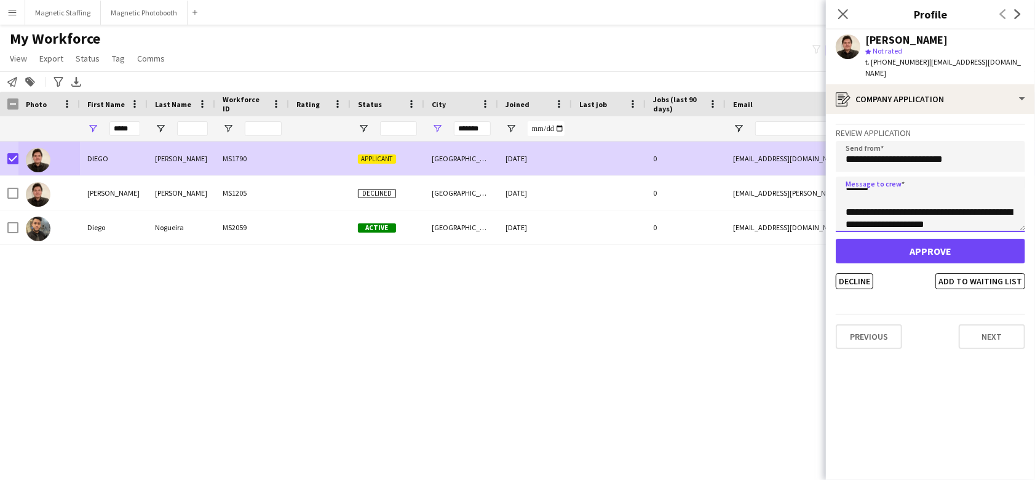
scroll to position [32, 0]
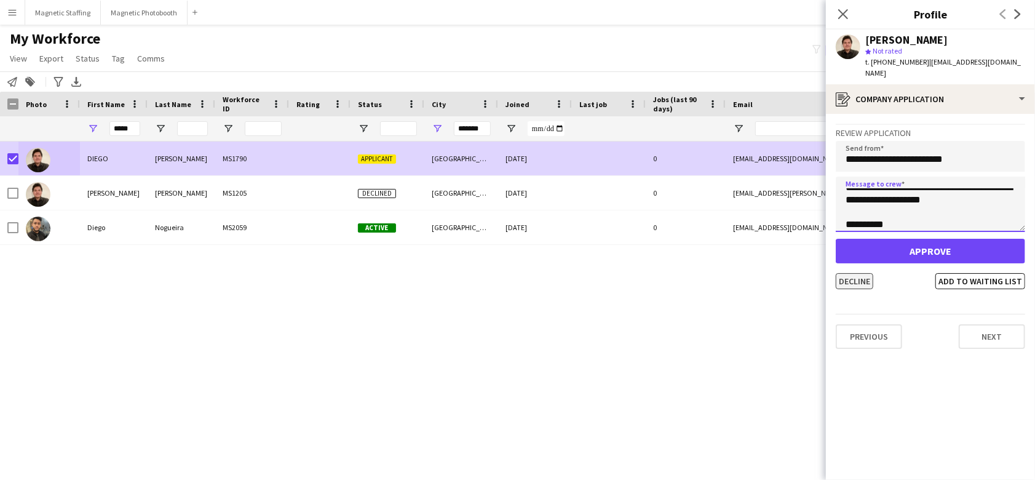
type textarea "**********"
click at [849, 273] on button "Decline" at bounding box center [855, 281] width 38 height 16
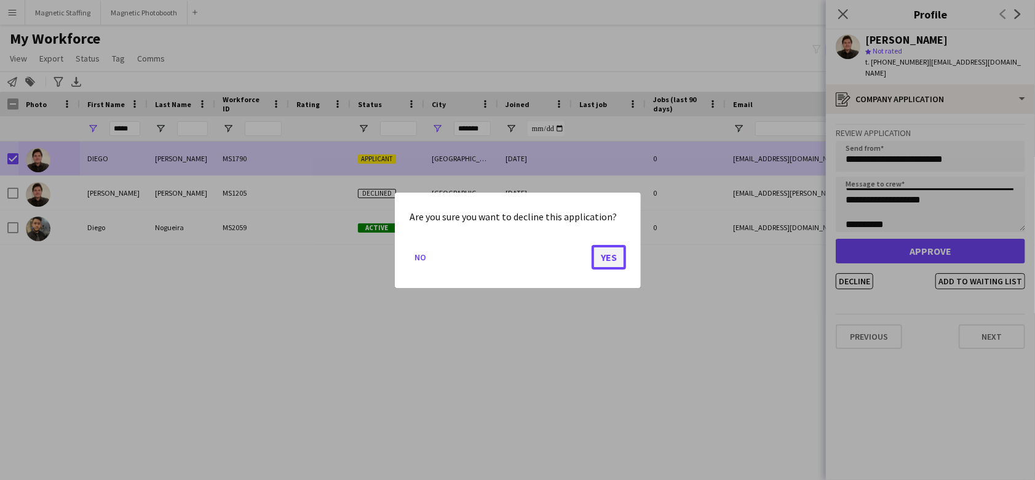
click at [606, 261] on button "Yes" at bounding box center [609, 256] width 34 height 25
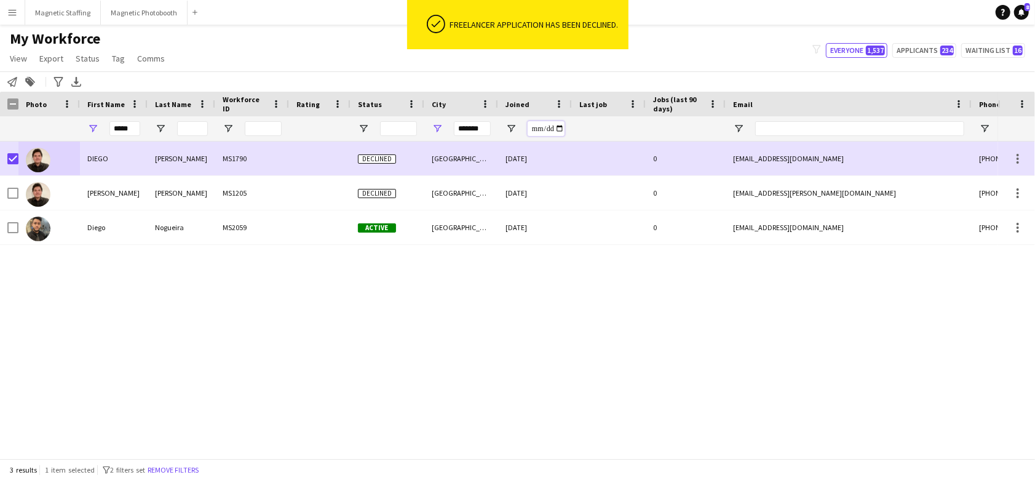
click at [556, 130] on input "Joined Filter Input" at bounding box center [546, 128] width 37 height 15
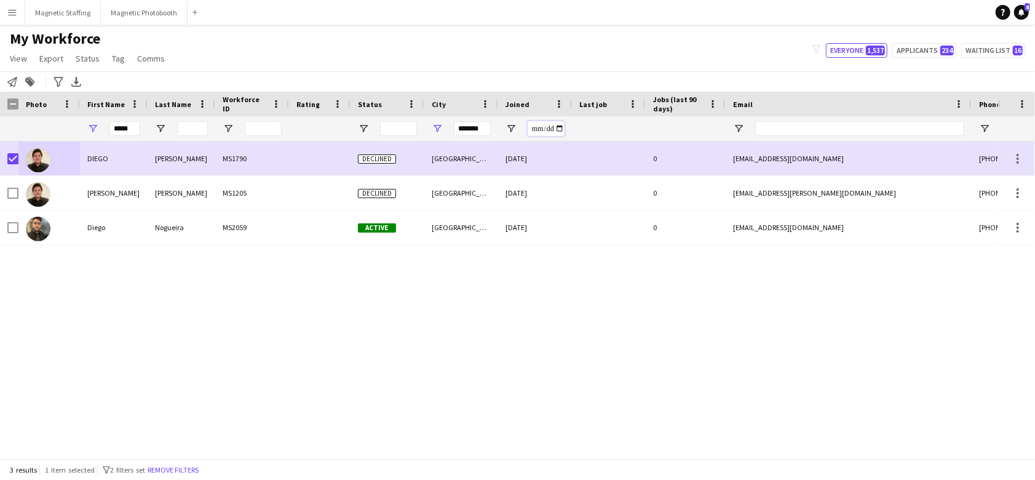
type input "**********"
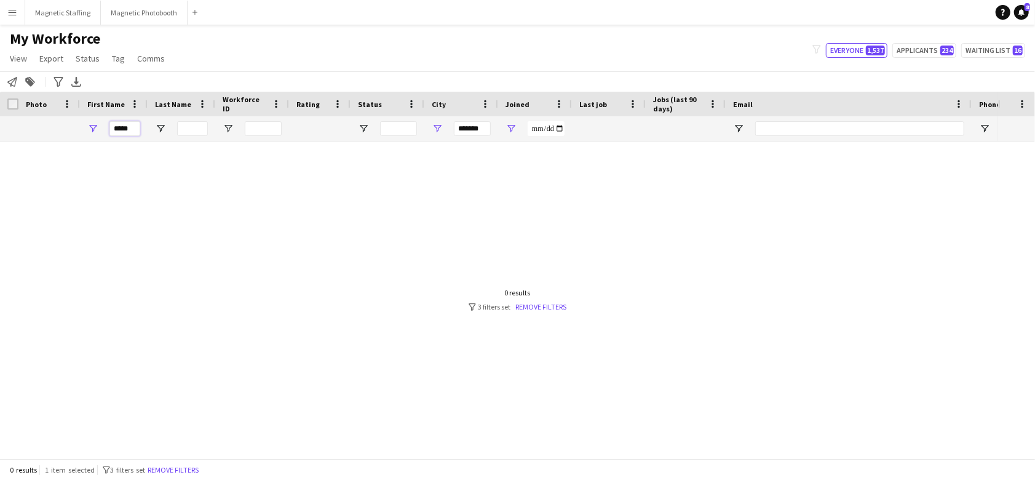
drag, startPoint x: 133, startPoint y: 127, endPoint x: 42, endPoint y: 121, distance: 91.3
click at [45, 123] on div "***** *******" at bounding box center [666, 128] width 1333 height 25
click at [530, 305] on link "Remove filters" at bounding box center [541, 306] width 51 height 9
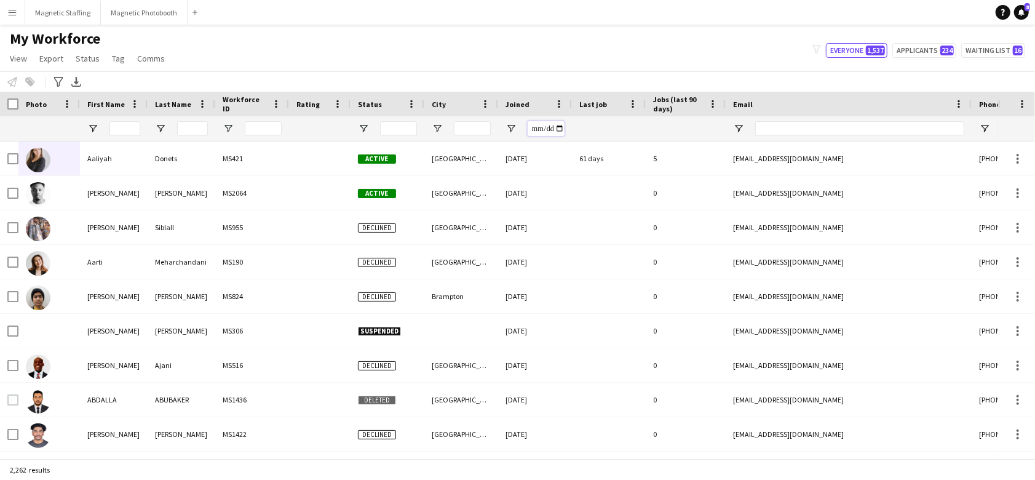
click at [558, 128] on input "Joined Filter Input" at bounding box center [546, 128] width 37 height 15
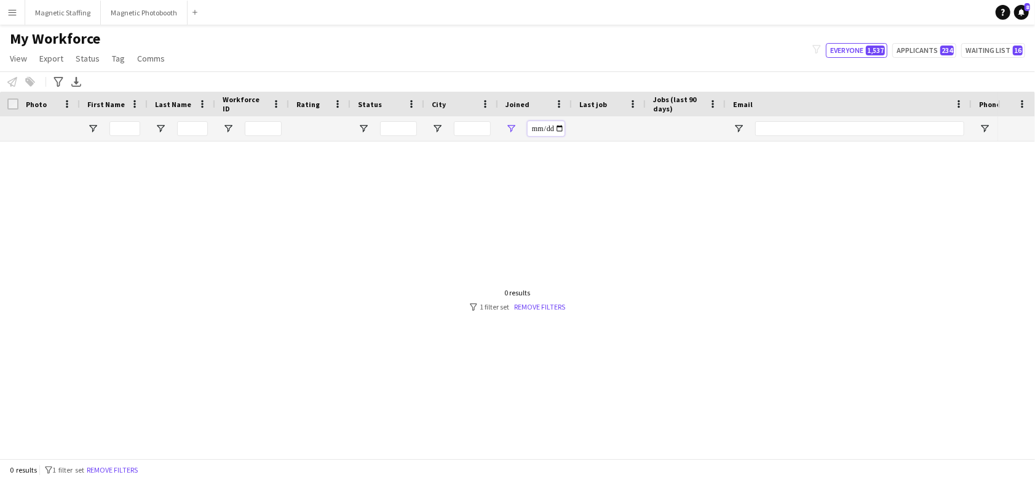
click at [555, 126] on input "**********" at bounding box center [546, 128] width 37 height 15
type input "**********"
